Goal: Information Seeking & Learning: Understand process/instructions

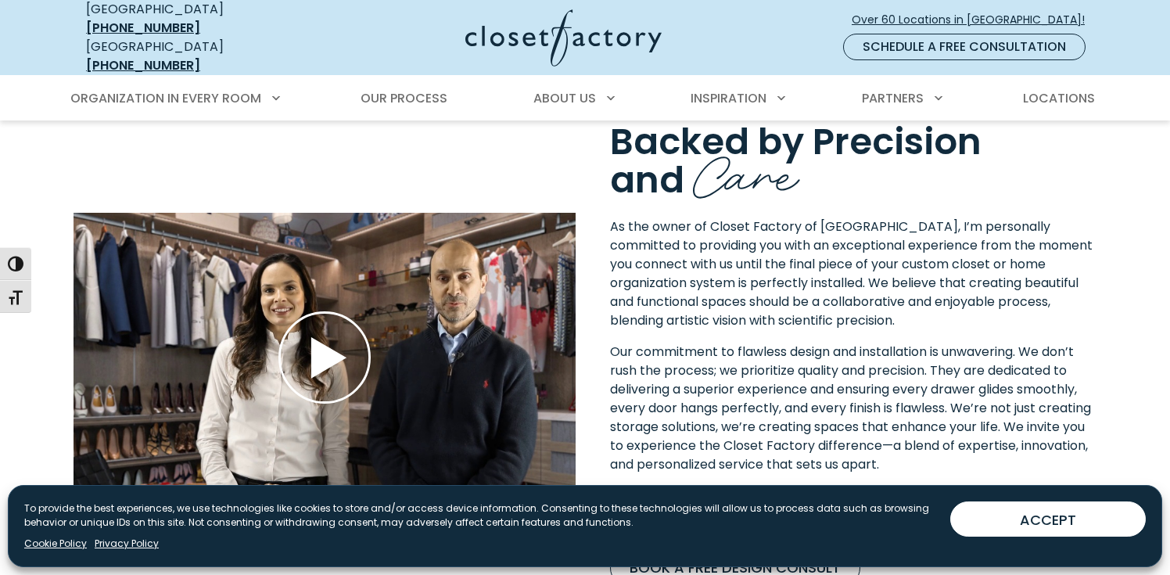
scroll to position [2406, 0]
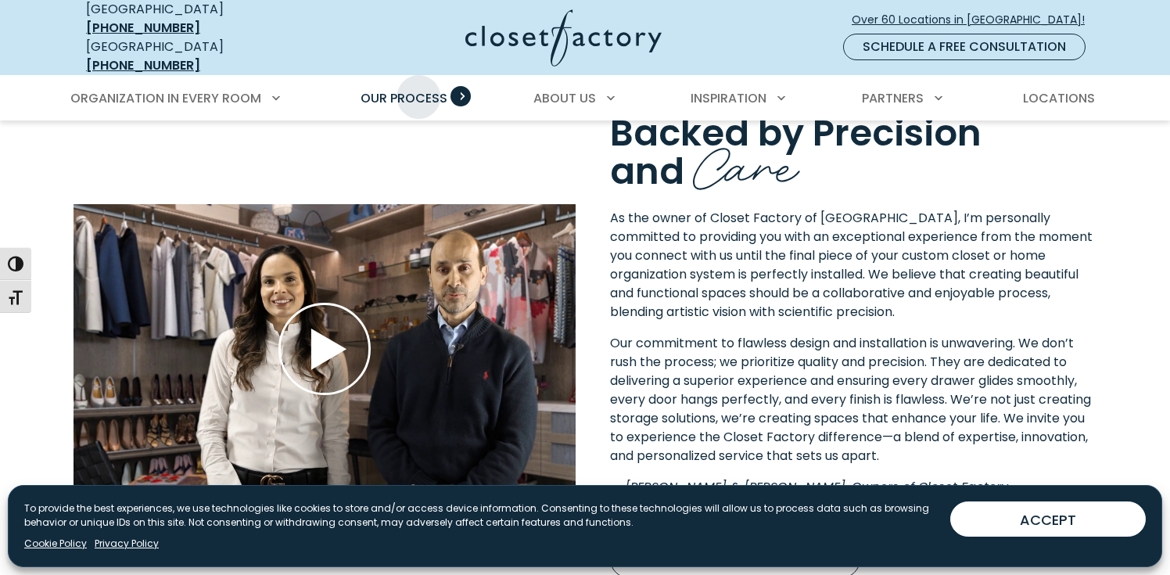
click at [418, 89] on span "Our Process" at bounding box center [403, 98] width 87 height 18
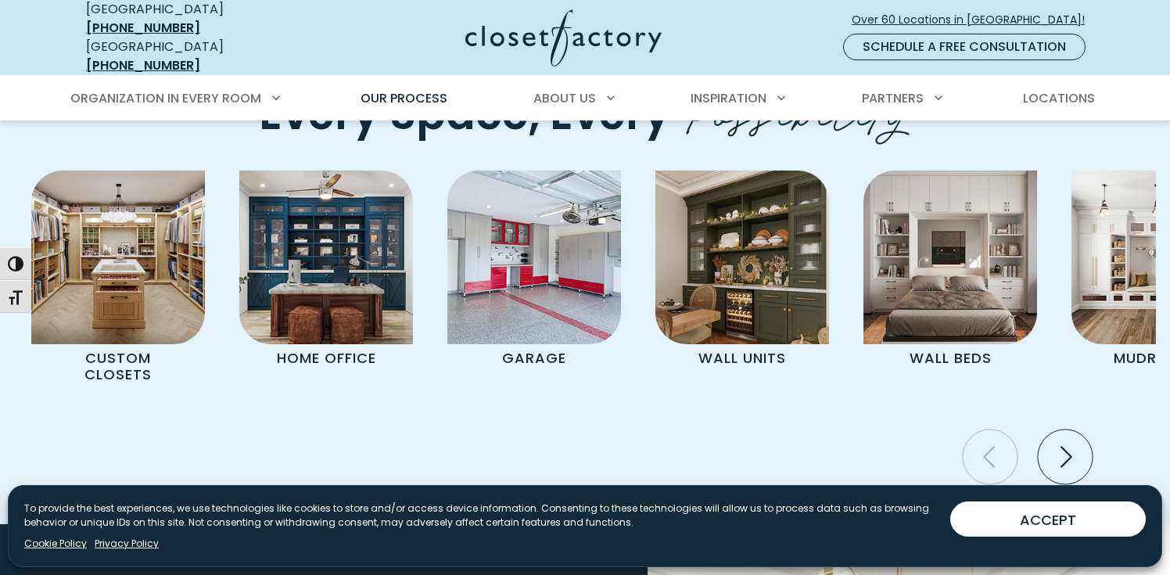
scroll to position [3212, 0]
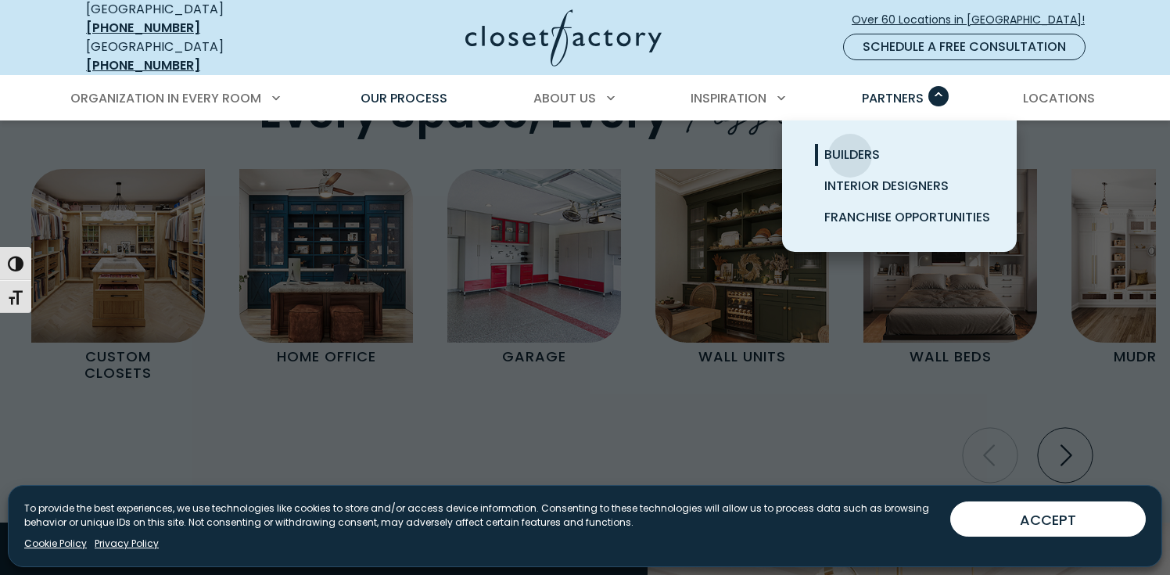
click at [850, 145] on span "Builders" at bounding box center [852, 154] width 56 height 18
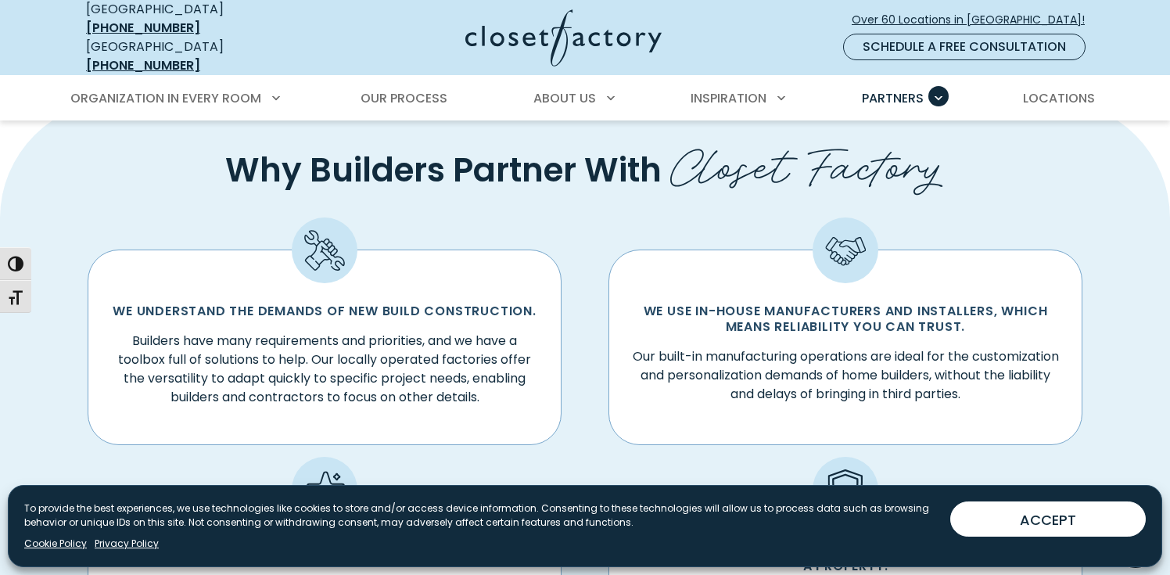
scroll to position [522, 0]
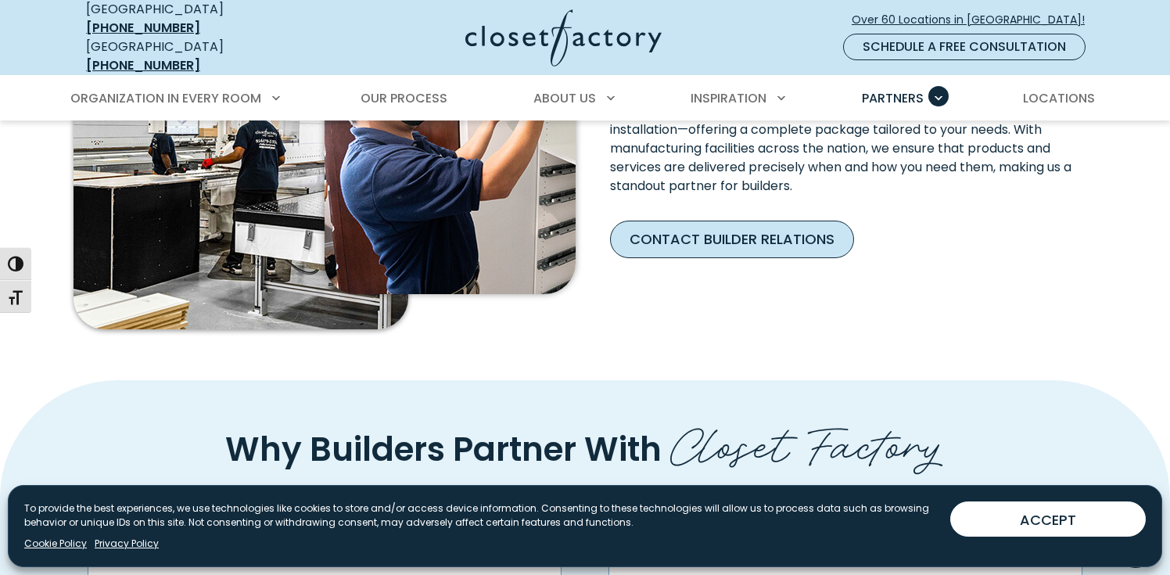
click at [779, 233] on link "Contact Builder Relations" at bounding box center [732, 240] width 244 height 38
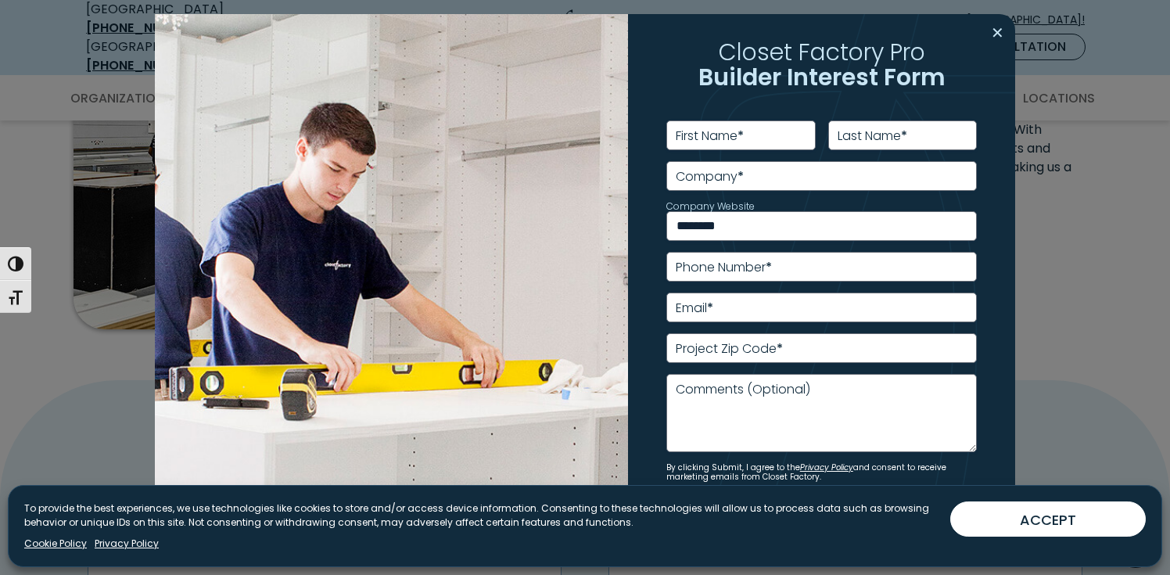
click at [1002, 31] on button "Close modal" at bounding box center [997, 32] width 23 height 25
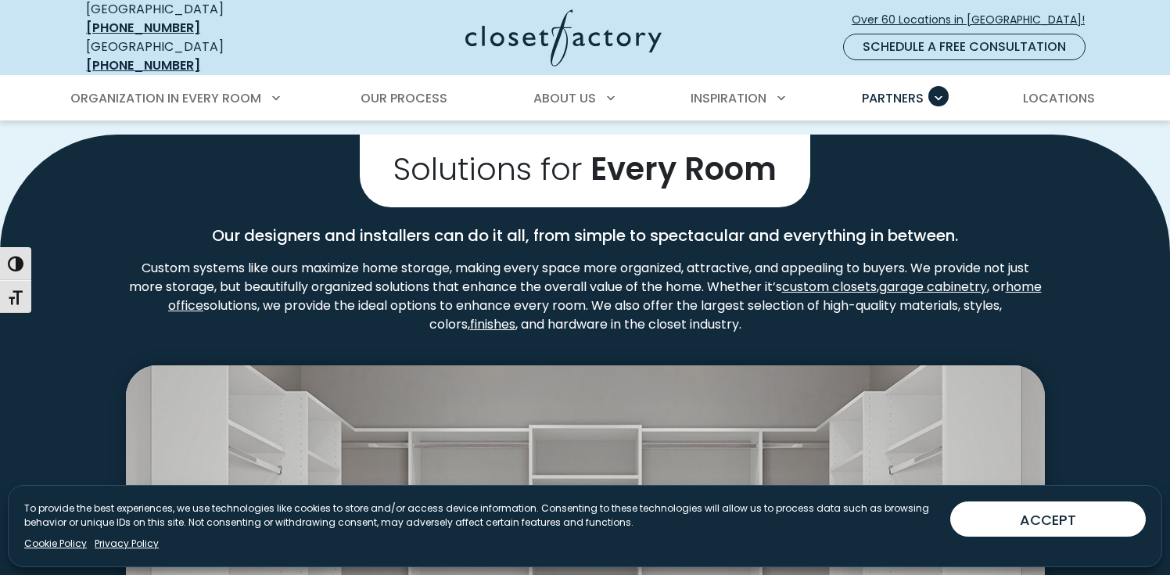
scroll to position [2154, 0]
